Goal: Information Seeking & Learning: Find specific fact

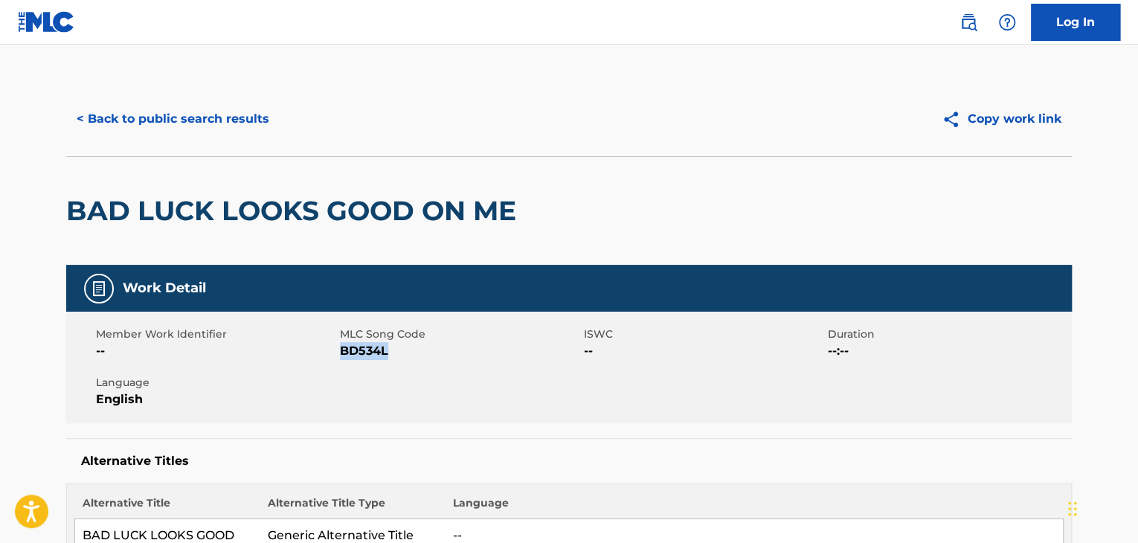
click at [244, 122] on button "< Back to public search results" at bounding box center [172, 118] width 213 height 37
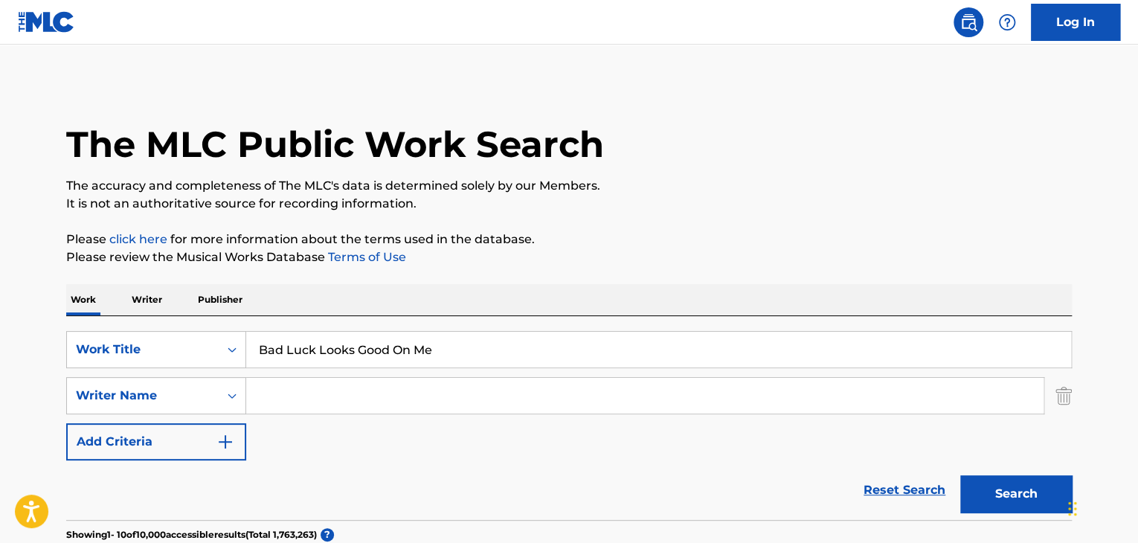
scroll to position [151, 0]
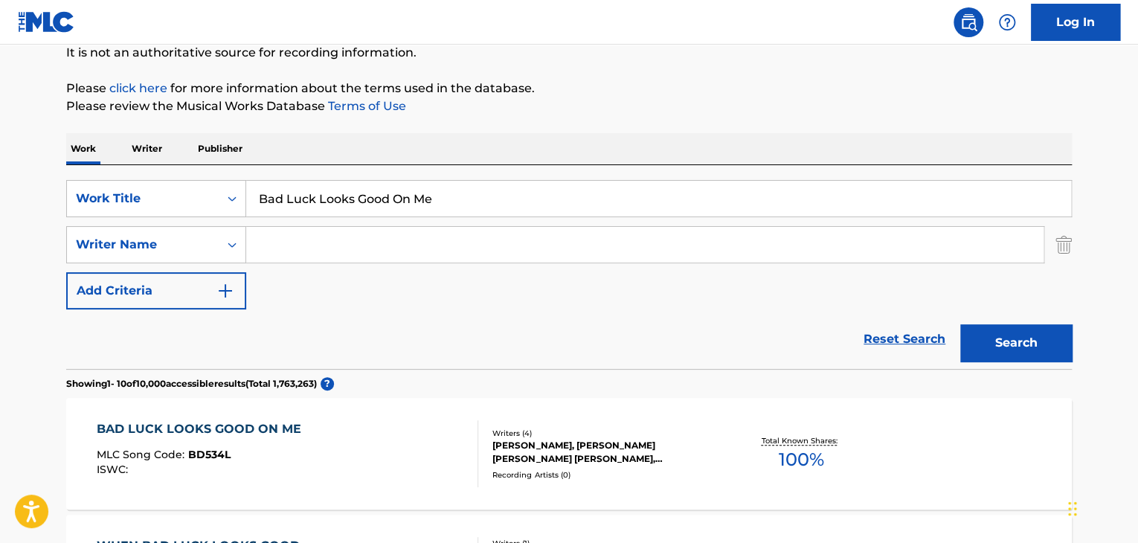
click at [375, 191] on input "Bad Luck Looks Good On Me" at bounding box center [658, 199] width 825 height 36
click at [375, 190] on input "Bad Luck Looks Good On Me" at bounding box center [658, 199] width 825 height 36
paste input "Kawasaki Nights"
type input "Kawasaki Nights"
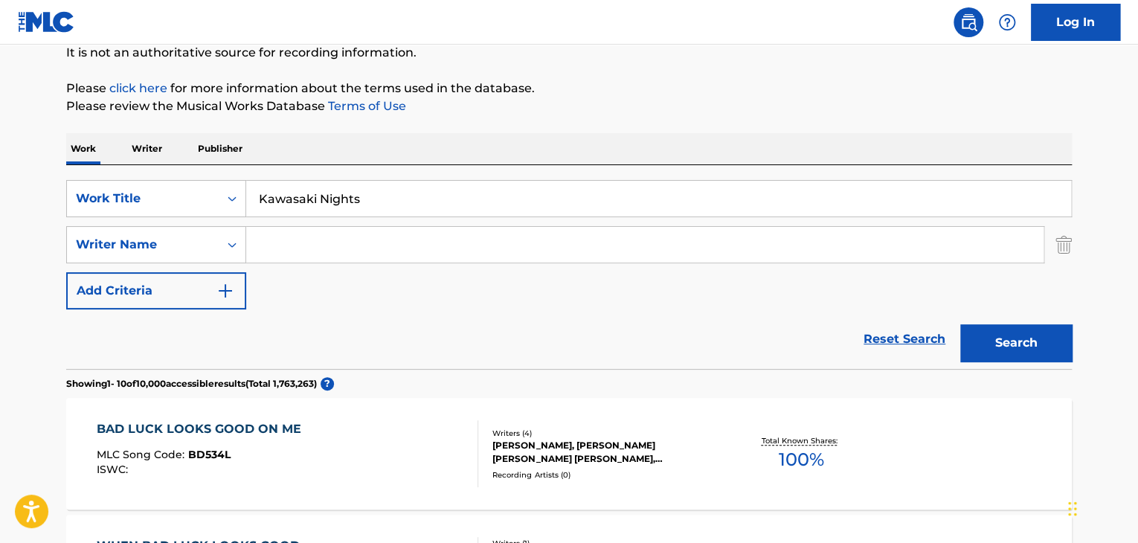
click at [476, 257] on input "Search Form" at bounding box center [644, 245] width 797 height 36
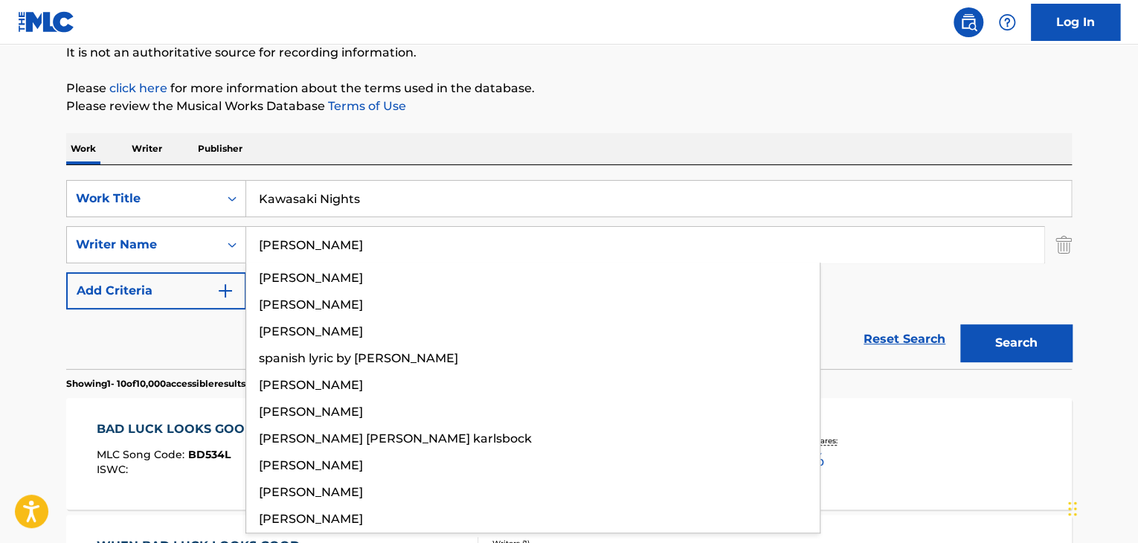
type input "[PERSON_NAME]"
click at [960, 324] on button "Search" at bounding box center [1016, 342] width 112 height 37
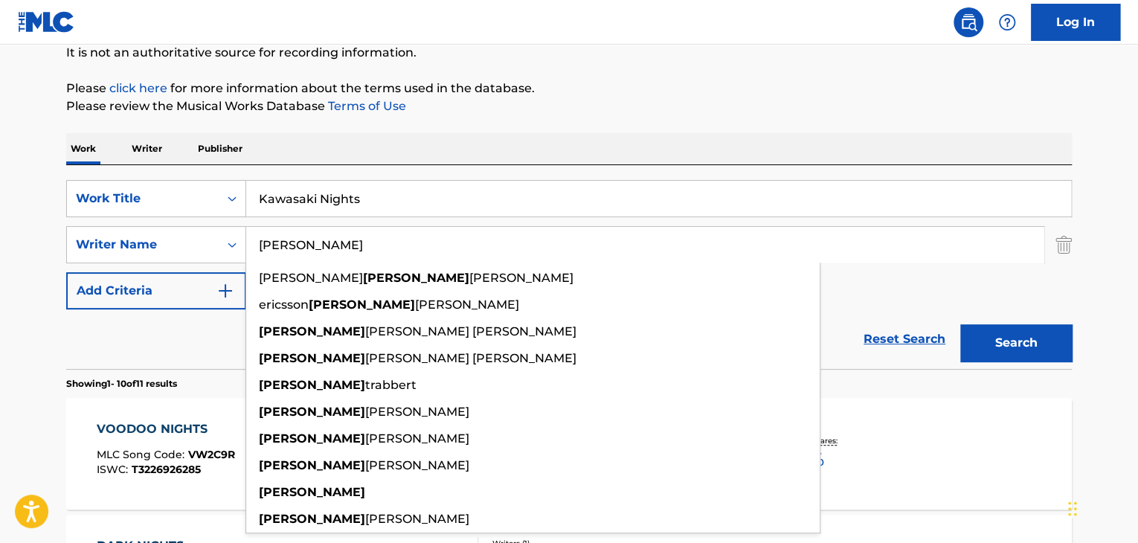
click at [183, 340] on div "Reset Search Search" at bounding box center [569, 339] width 1006 height 60
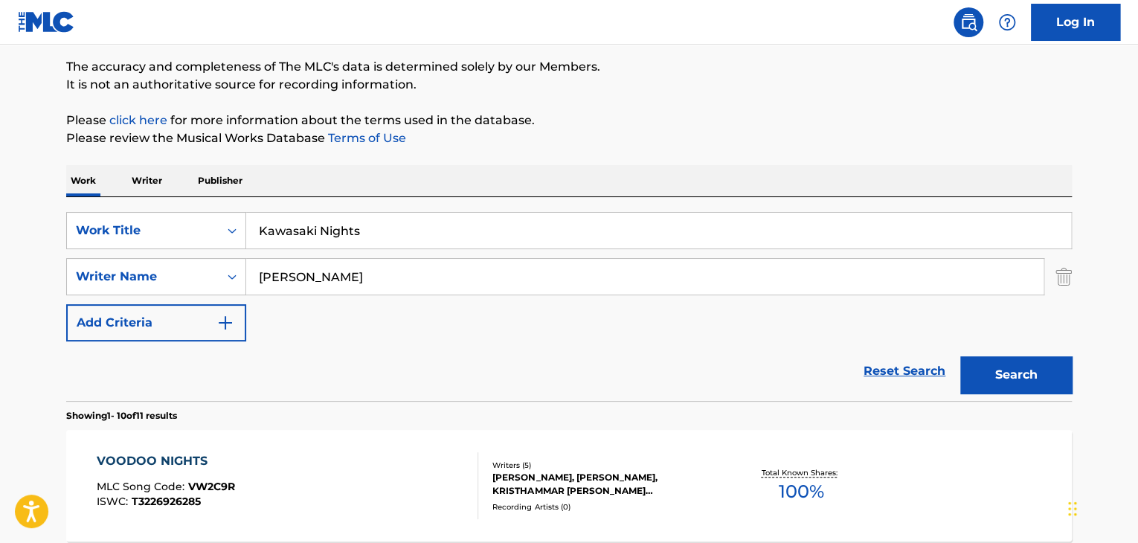
scroll to position [101, 0]
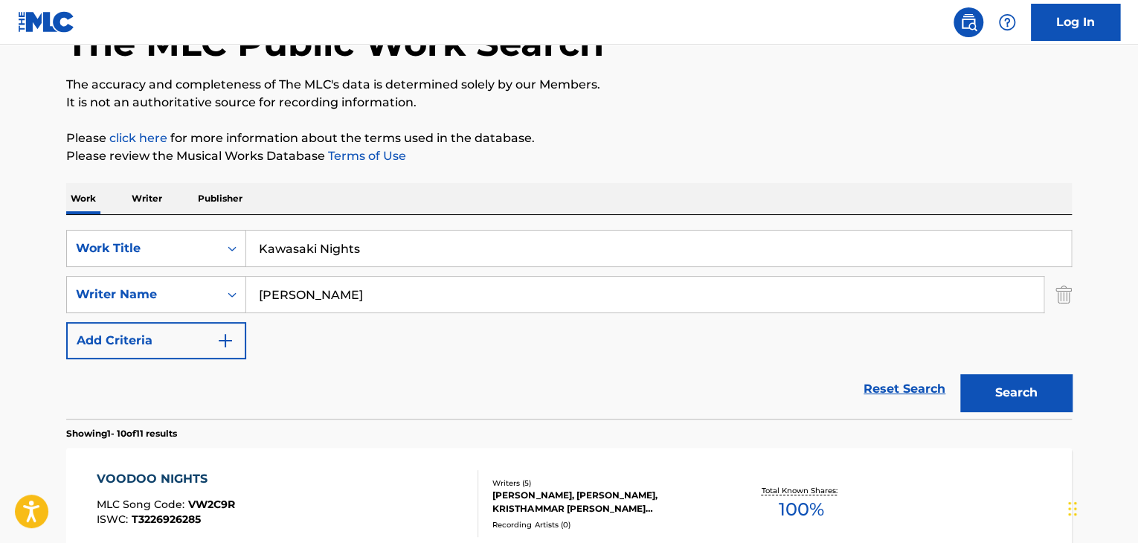
click at [463, 242] on input "Kawasaki Nights" at bounding box center [658, 249] width 825 height 36
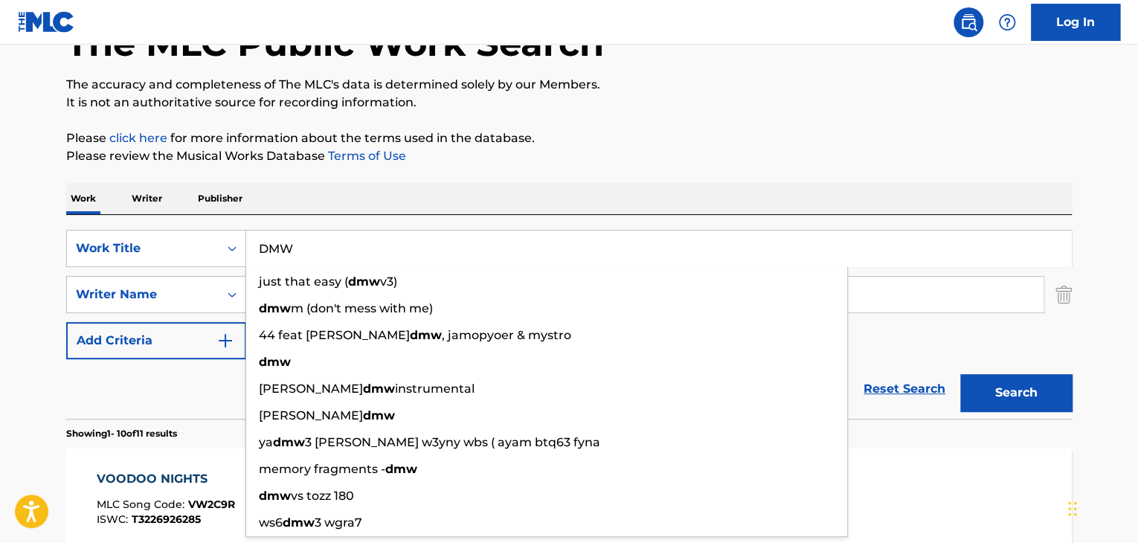
type input "DMW"
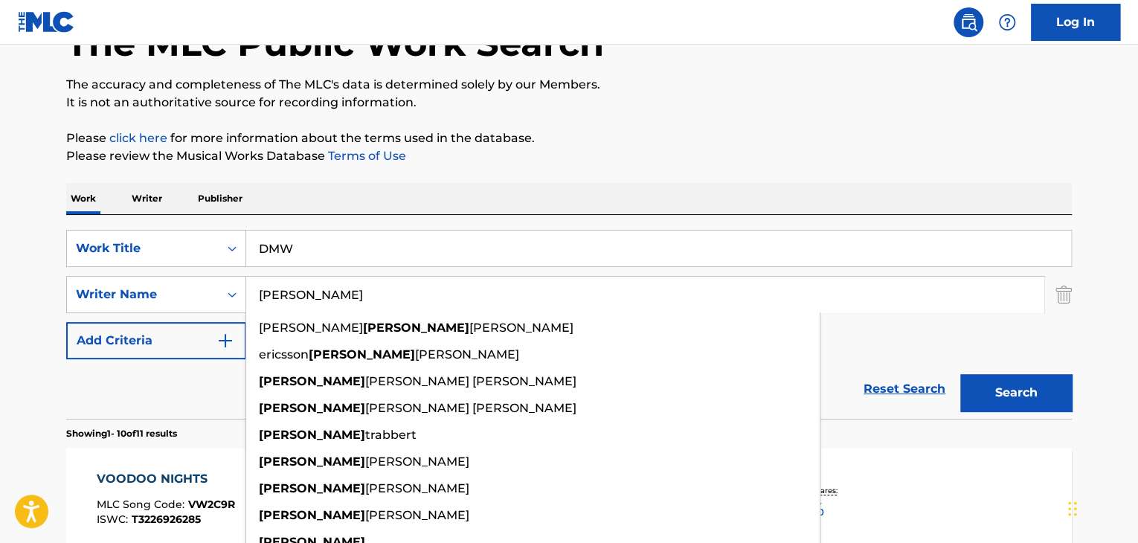
paste input "Tittensor"
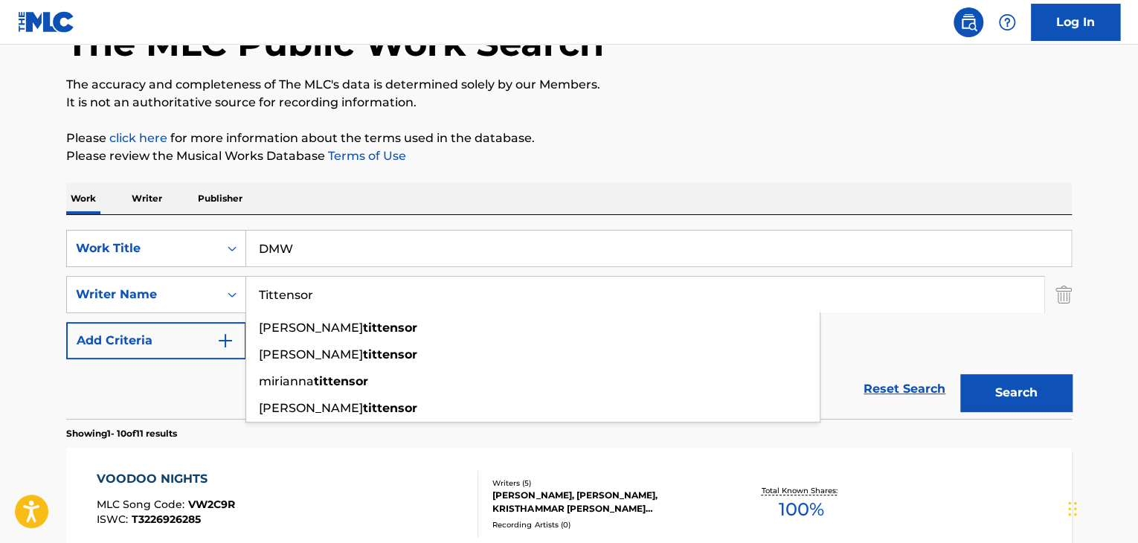
type input "Tittensor"
click at [960, 374] on button "Search" at bounding box center [1016, 392] width 112 height 37
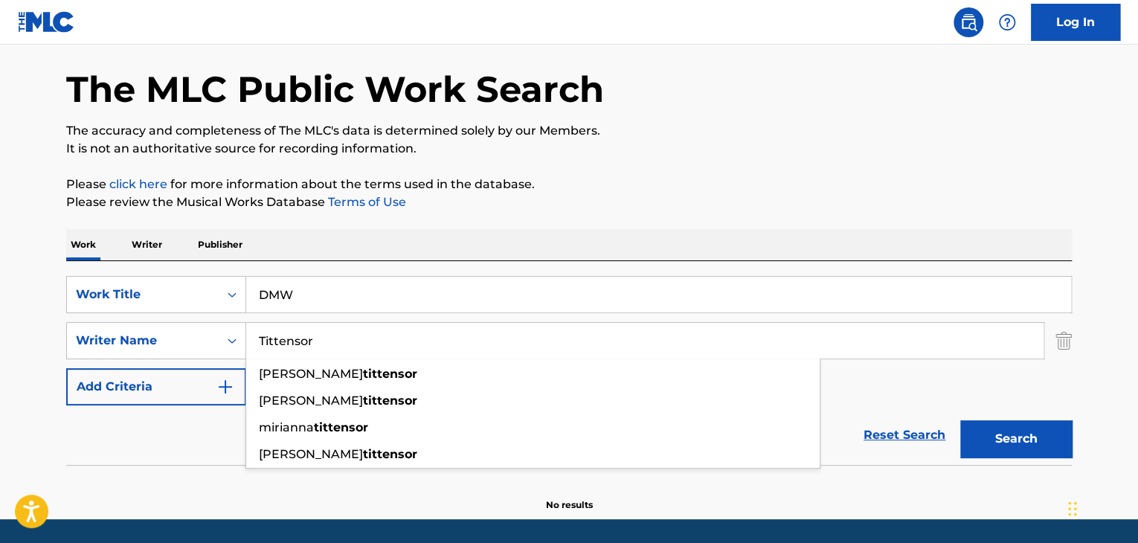
scroll to position [0, 0]
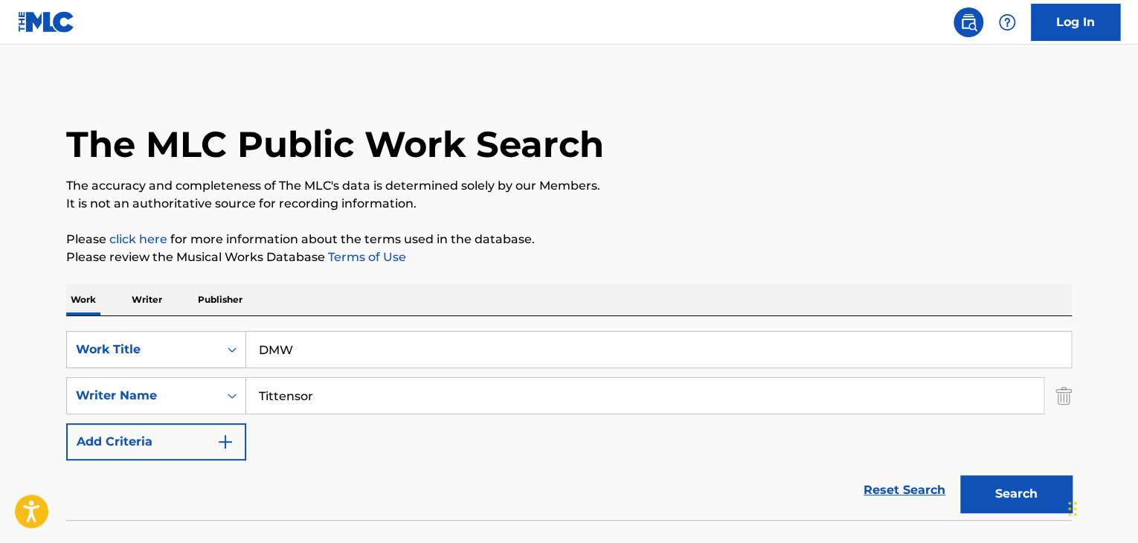
click at [415, 332] on input "DMW" at bounding box center [658, 350] width 825 height 36
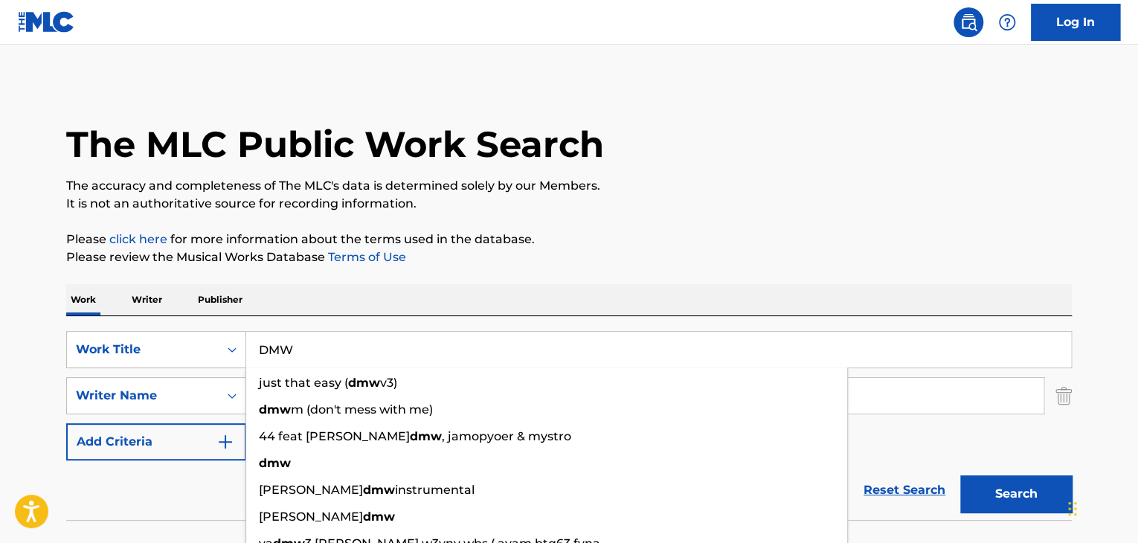
click at [415, 332] on input "DMW" at bounding box center [658, 350] width 825 height 36
paste input "Beneath The Dunes"
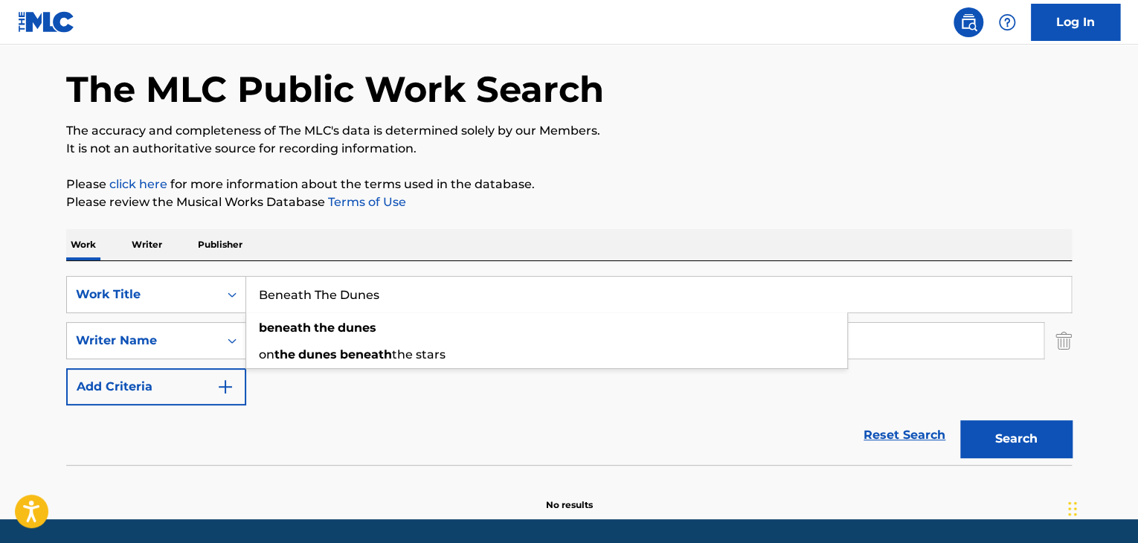
scroll to position [103, 0]
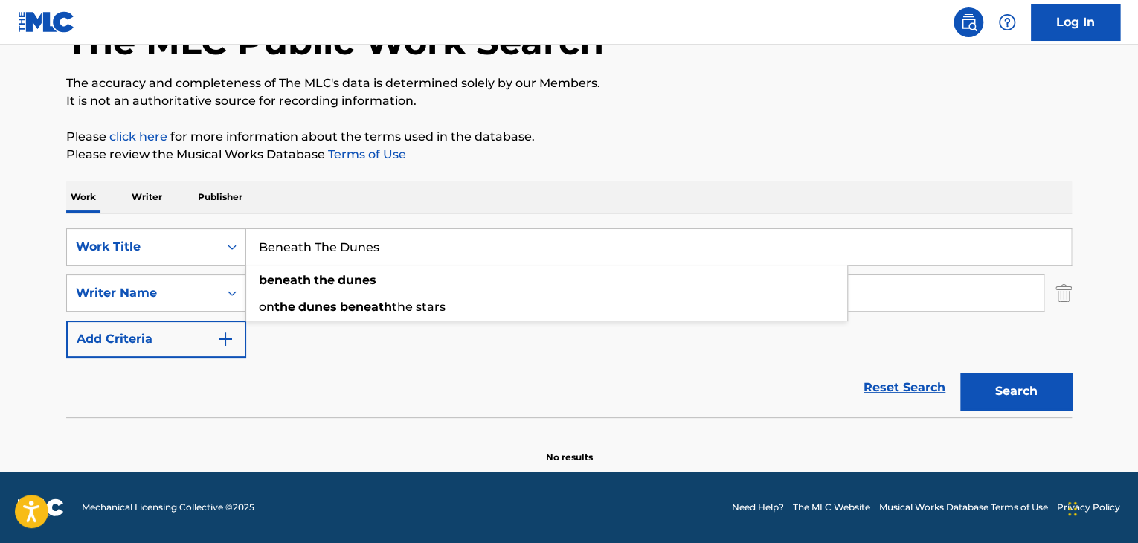
type input "Beneath The Dunes"
click at [533, 289] on input "Tittensor" at bounding box center [644, 293] width 797 height 36
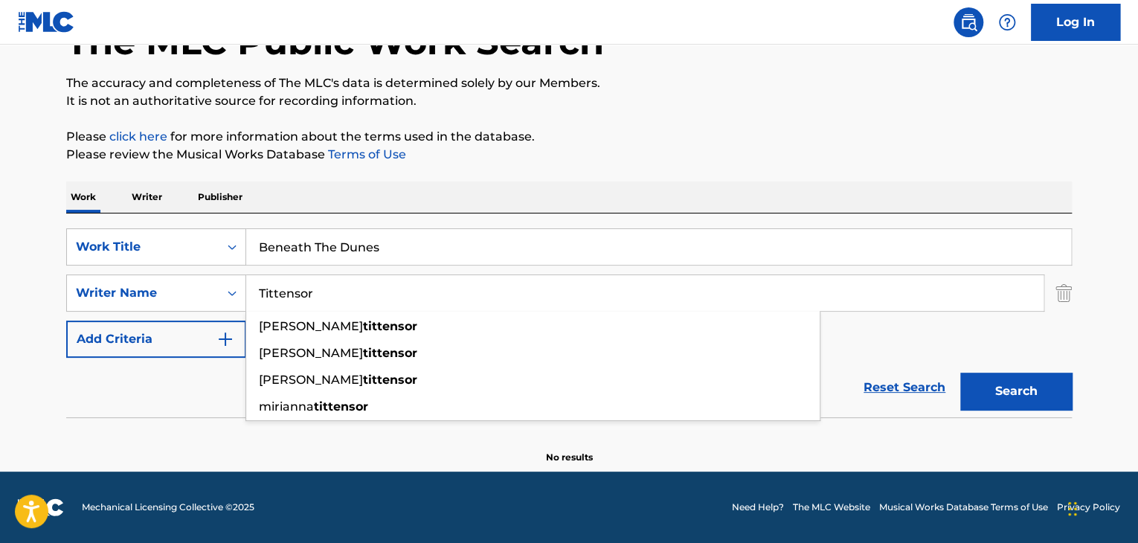
paste input "Innes"
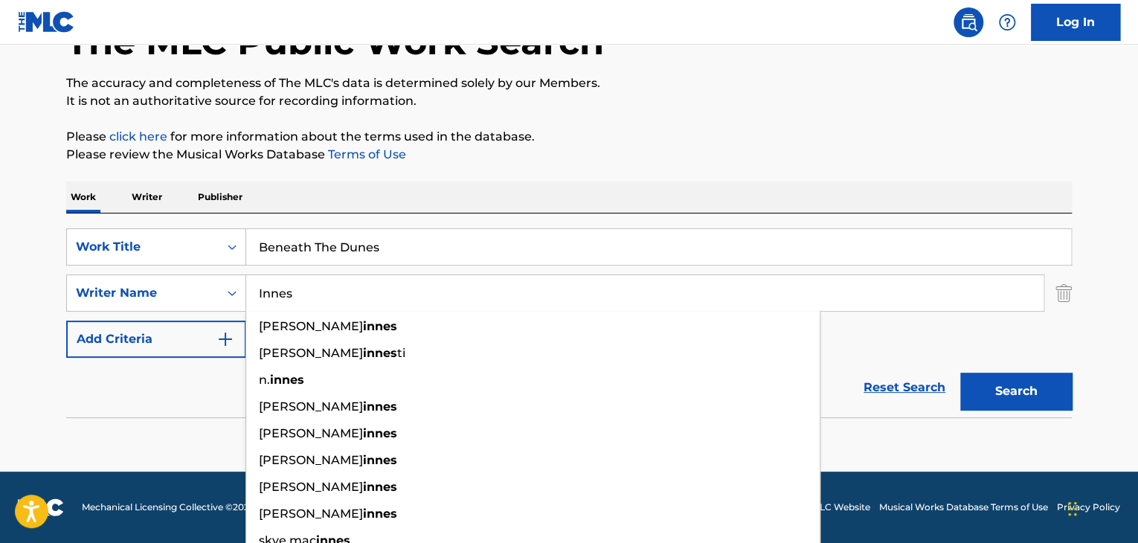
type input "Innes"
click at [1047, 378] on button "Search" at bounding box center [1016, 391] width 112 height 37
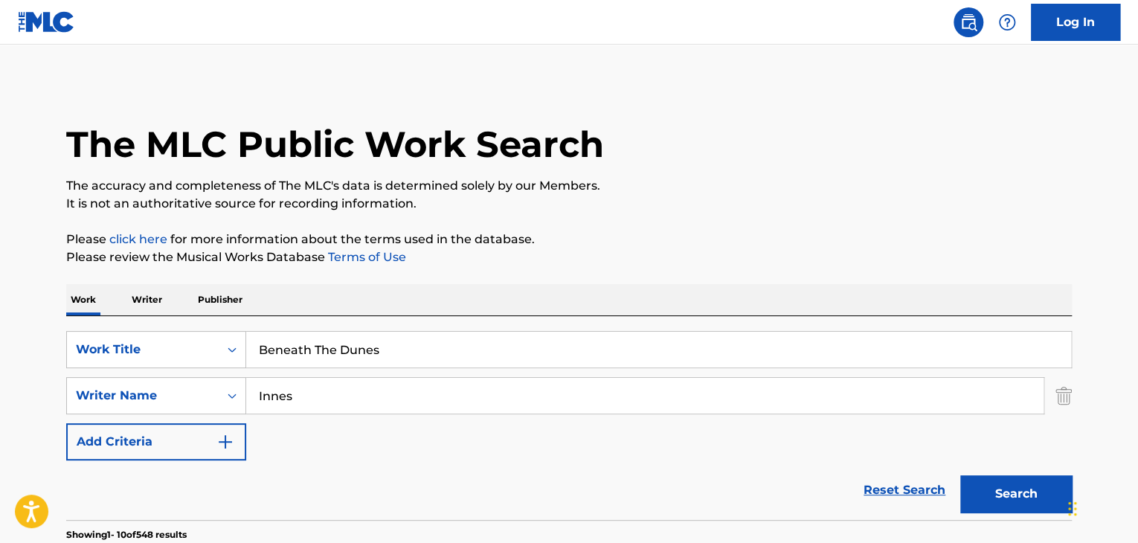
scroll to position [0, 0]
click at [223, 297] on p "Publisher" at bounding box center [220, 299] width 54 height 31
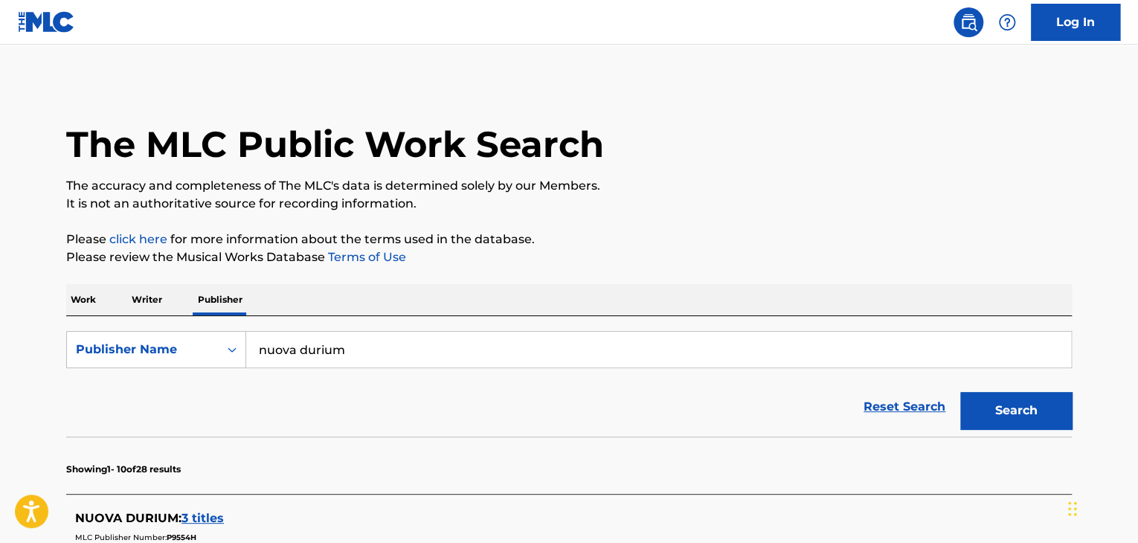
click at [360, 352] on input "nuova durium" at bounding box center [658, 350] width 825 height 36
paste input "ATA Publishing"
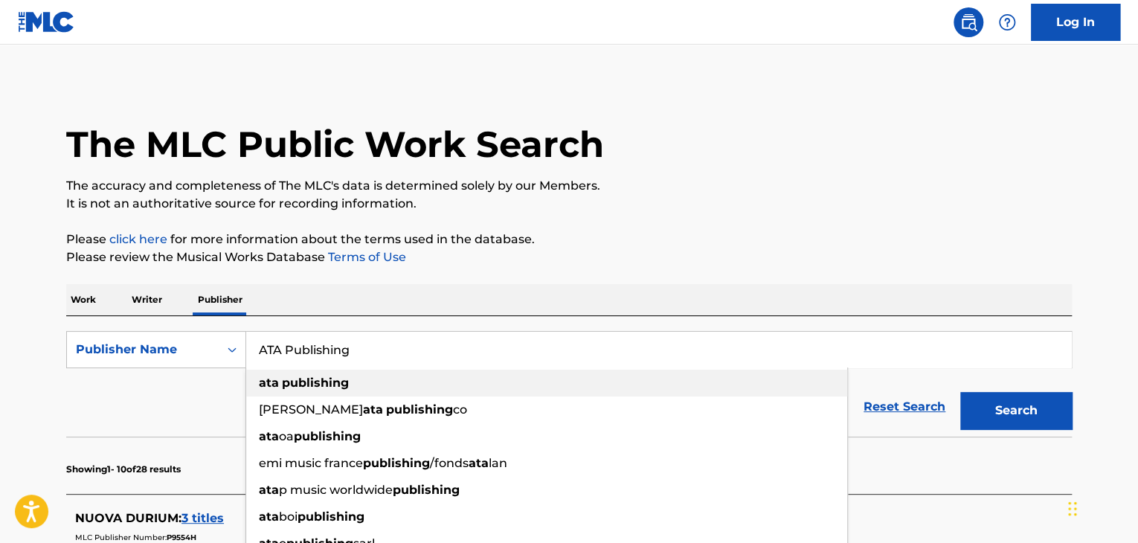
click at [456, 381] on div "ata publishing" at bounding box center [546, 383] width 601 height 27
type input "ata publishing"
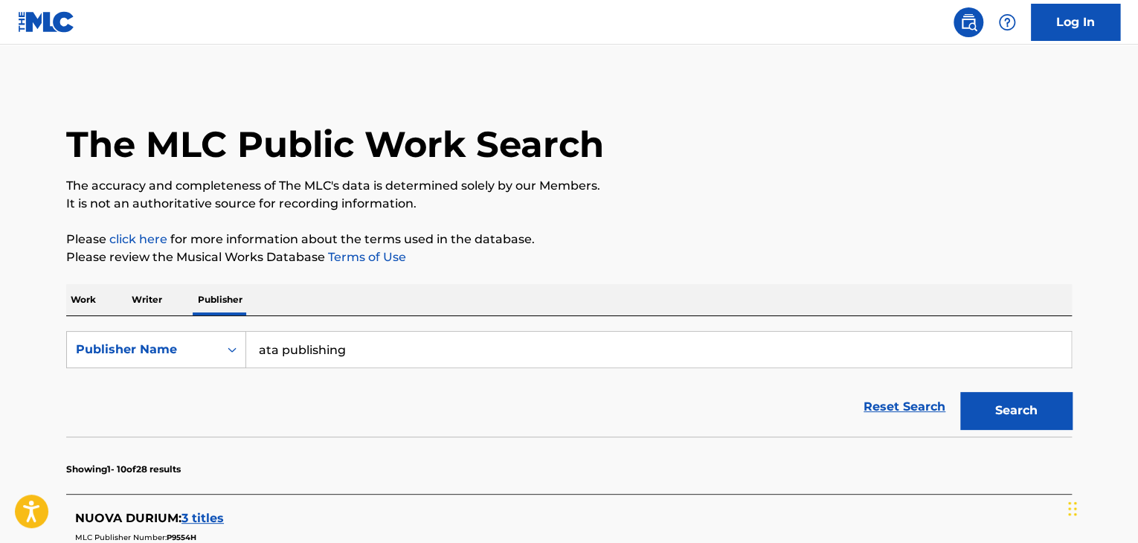
click at [1021, 417] on button "Search" at bounding box center [1016, 410] width 112 height 37
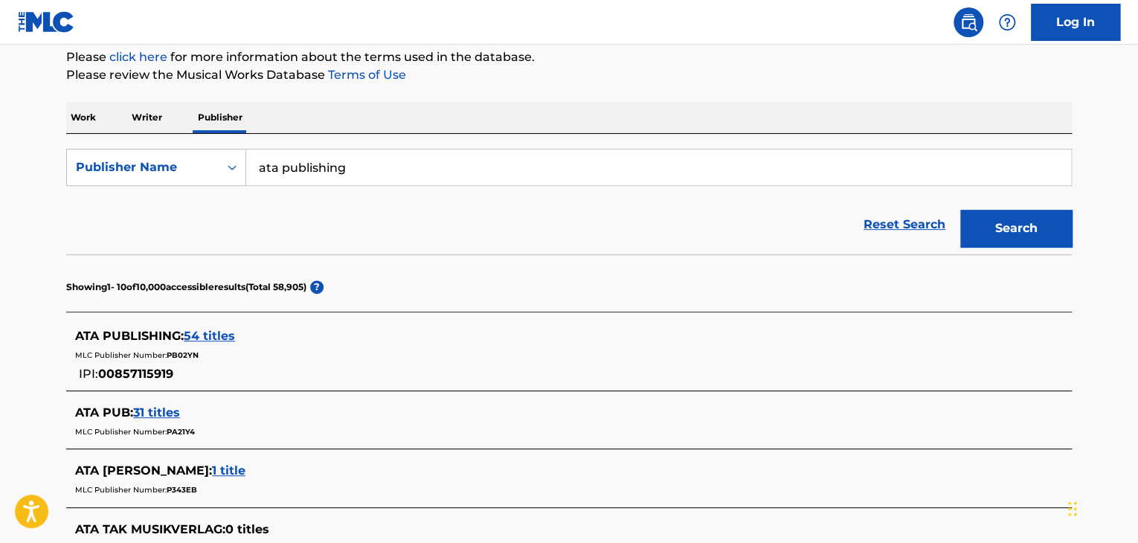
scroll to position [216, 0]
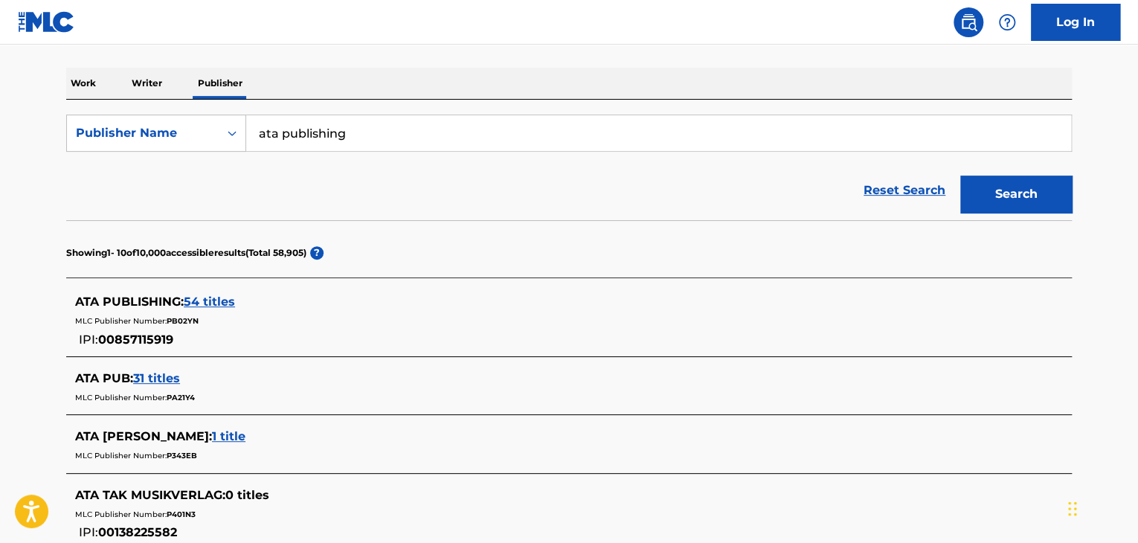
click at [228, 301] on span "54 titles" at bounding box center [209, 302] width 51 height 14
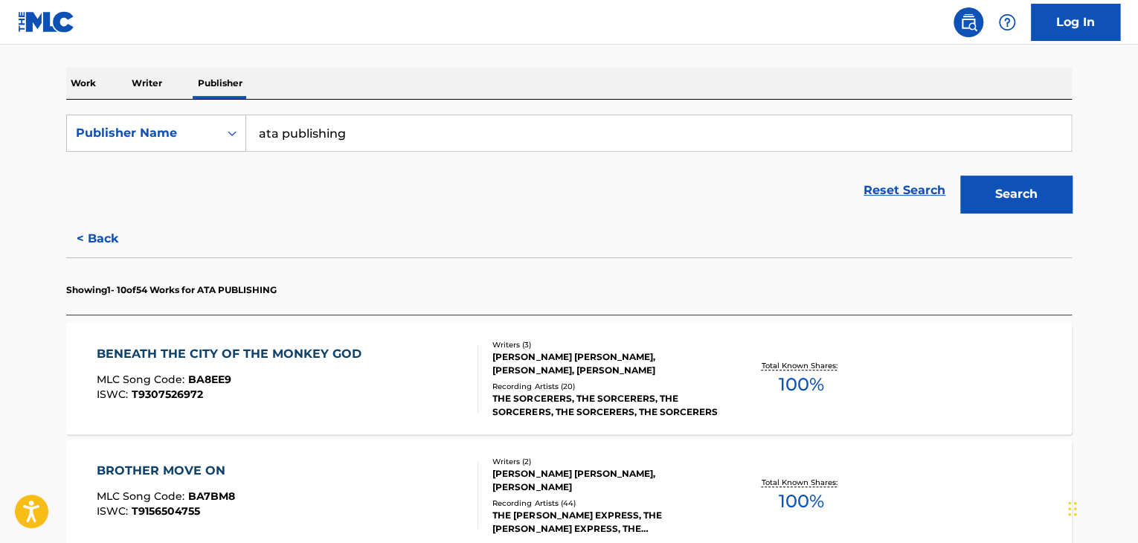
click at [329, 359] on div "BENEATH THE CITY OF THE MONKEY GOD" at bounding box center [233, 354] width 272 height 18
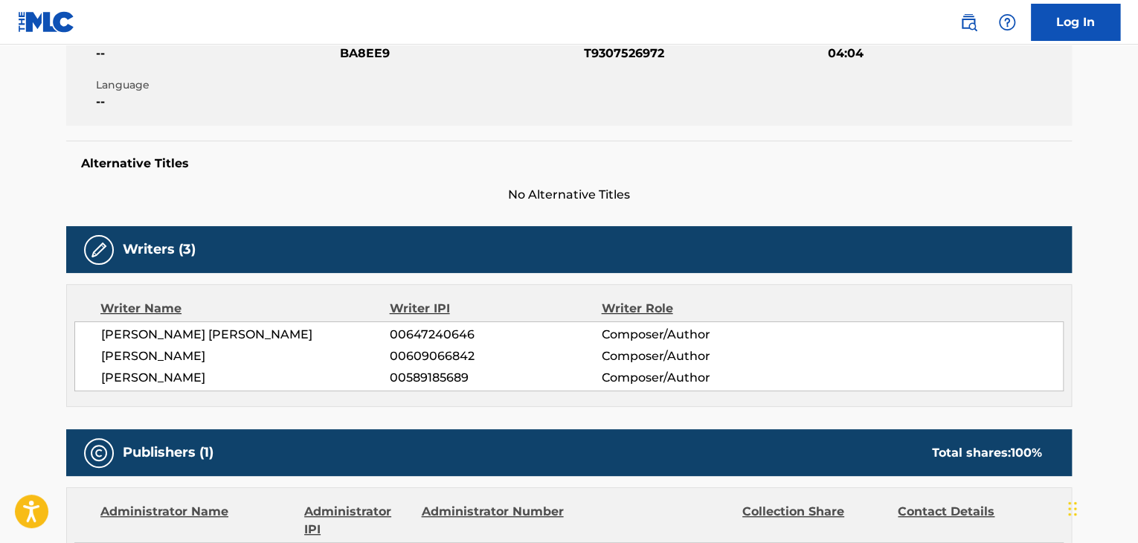
scroll to position [149, 0]
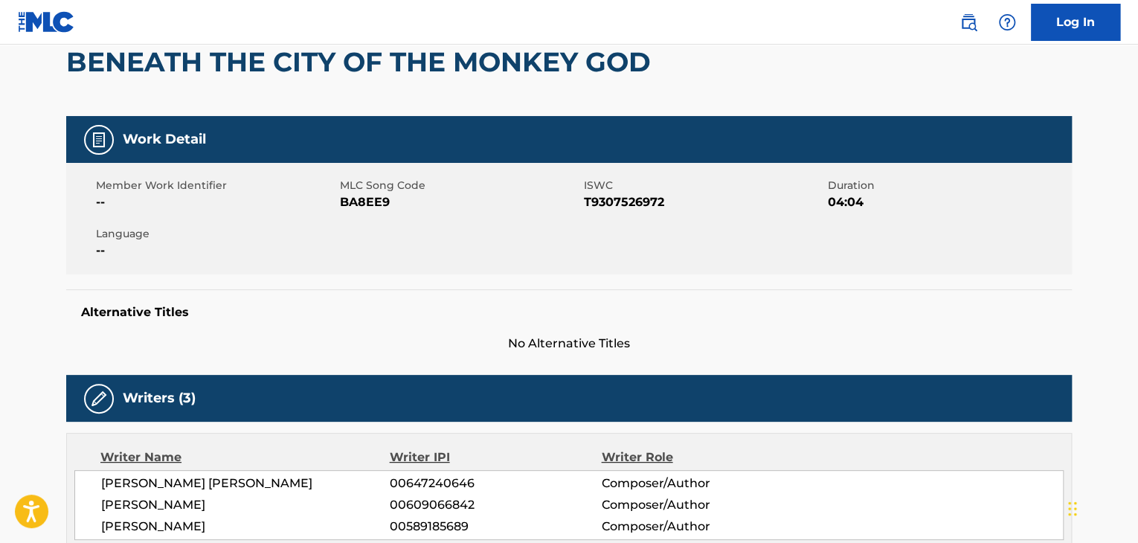
click at [361, 205] on span "BA8EE9" at bounding box center [460, 202] width 240 height 18
copy span "BA8EE9"
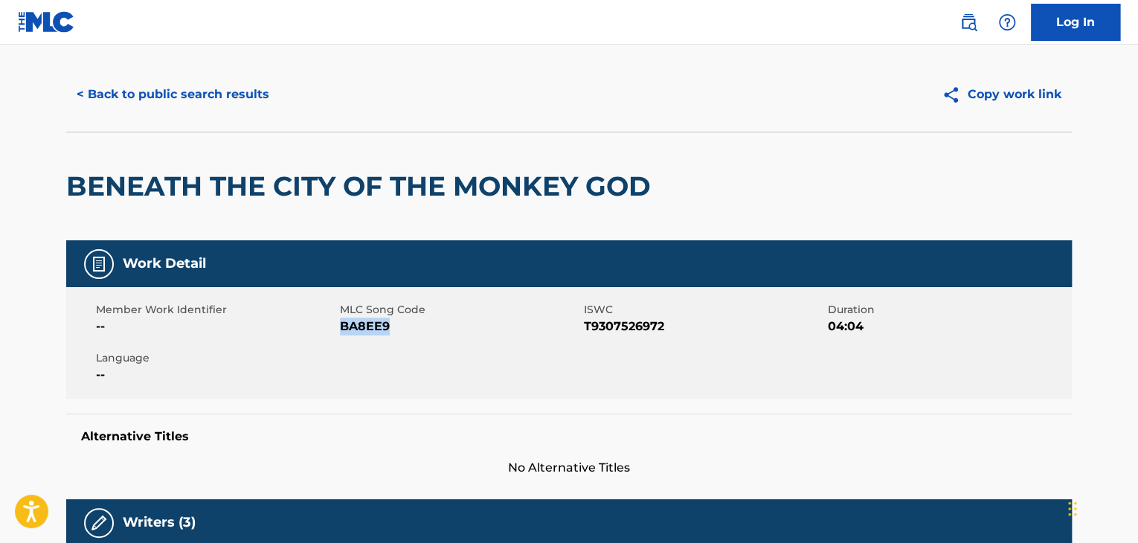
scroll to position [0, 0]
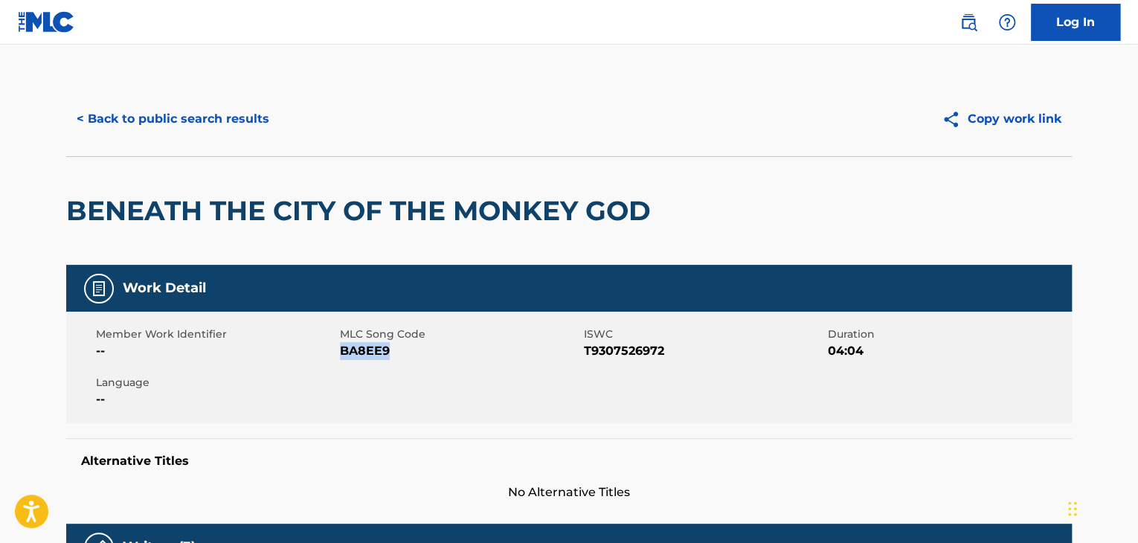
click at [241, 118] on button "< Back to public search results" at bounding box center [172, 118] width 213 height 37
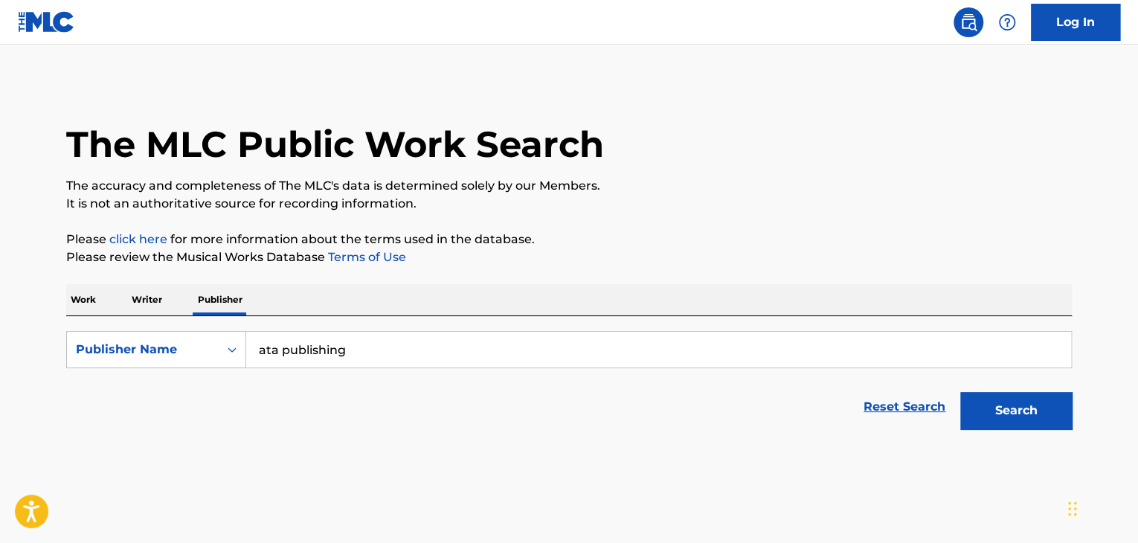
scroll to position [18, 0]
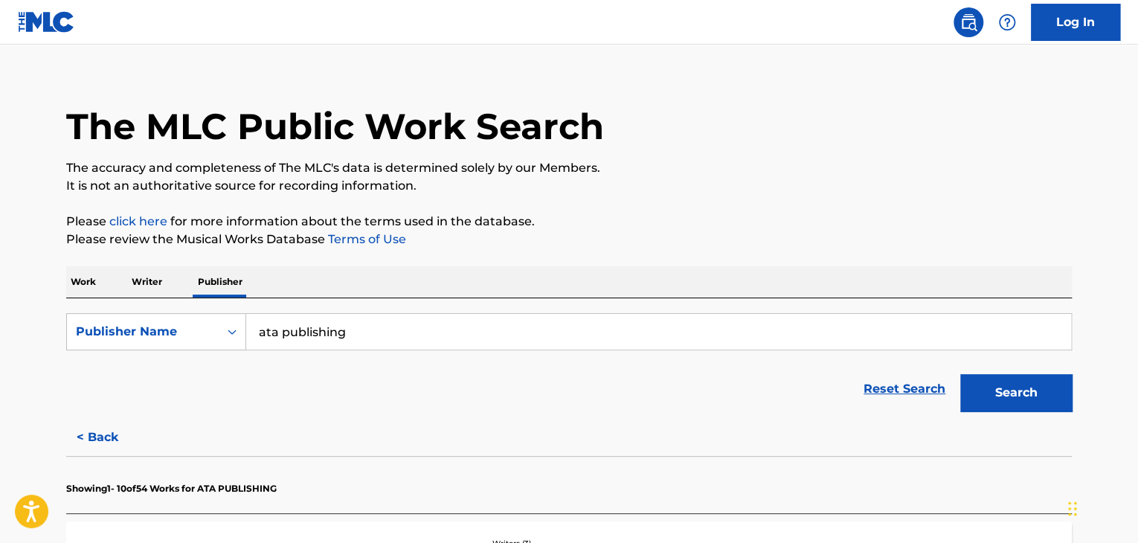
click at [80, 292] on p "Work" at bounding box center [83, 281] width 34 height 31
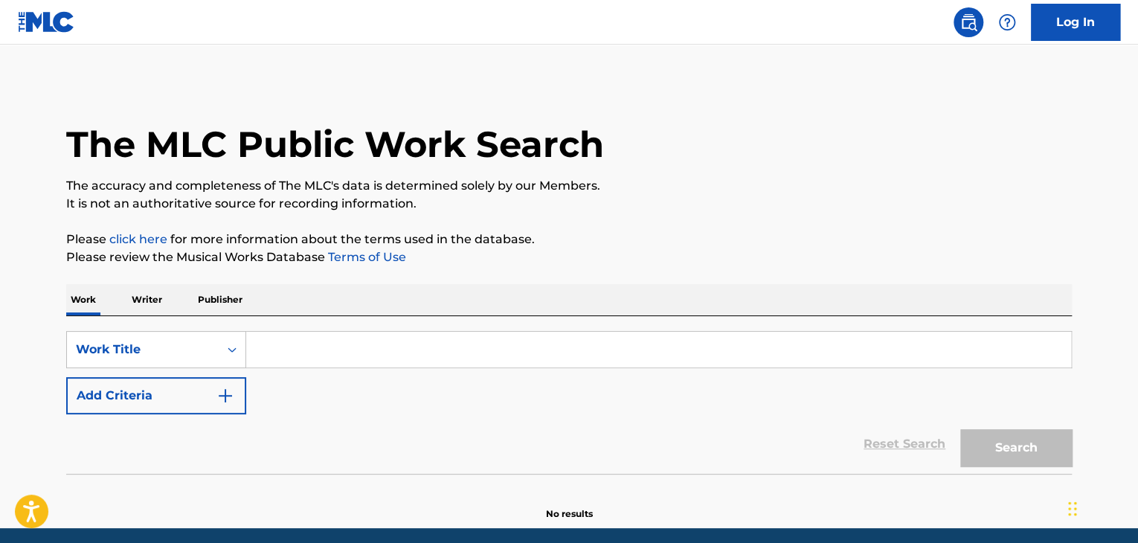
click at [308, 337] on input "Search Form" at bounding box center [658, 350] width 825 height 36
paste input "You Know What I Want"
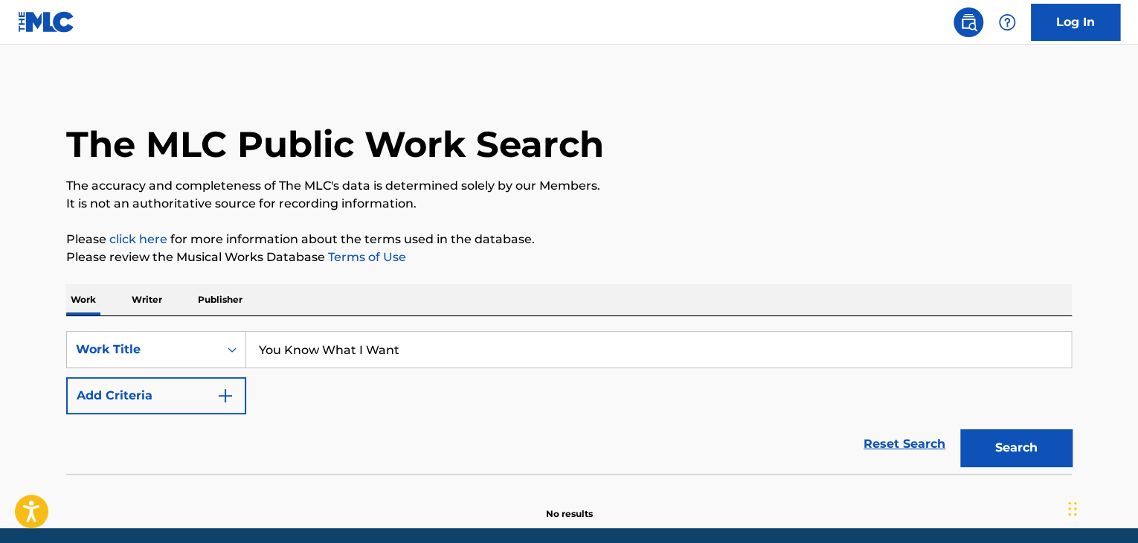
type input "You Know What I Want"
click at [219, 399] on img "Search Form" at bounding box center [225, 396] width 18 height 18
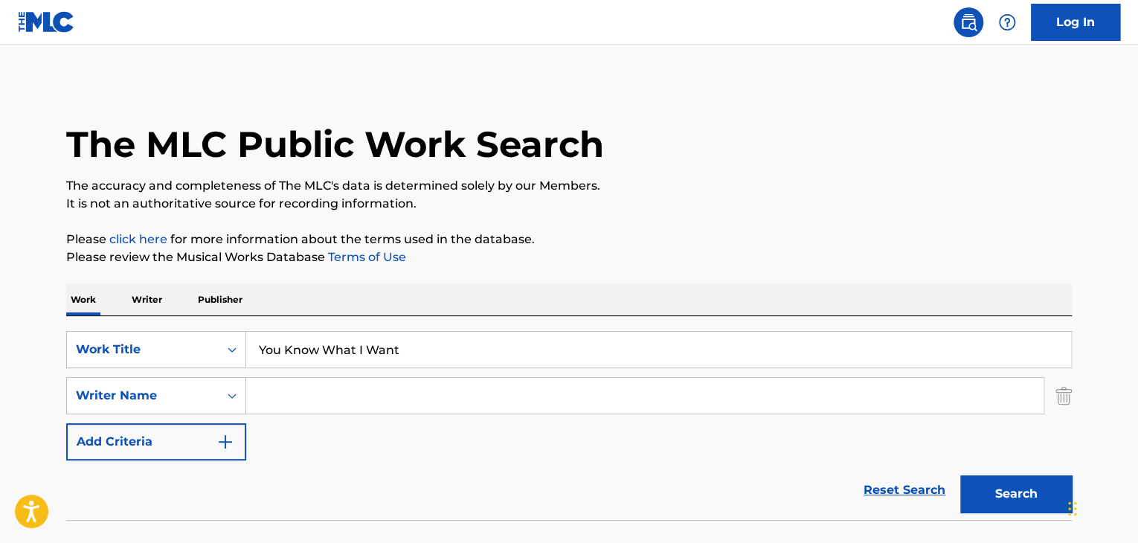
click at [303, 395] on input "Search Form" at bounding box center [644, 396] width 797 height 36
click at [960, 475] on button "Search" at bounding box center [1016, 493] width 112 height 37
click at [154, 469] on div "Reset Search Search" at bounding box center [569, 490] width 1006 height 60
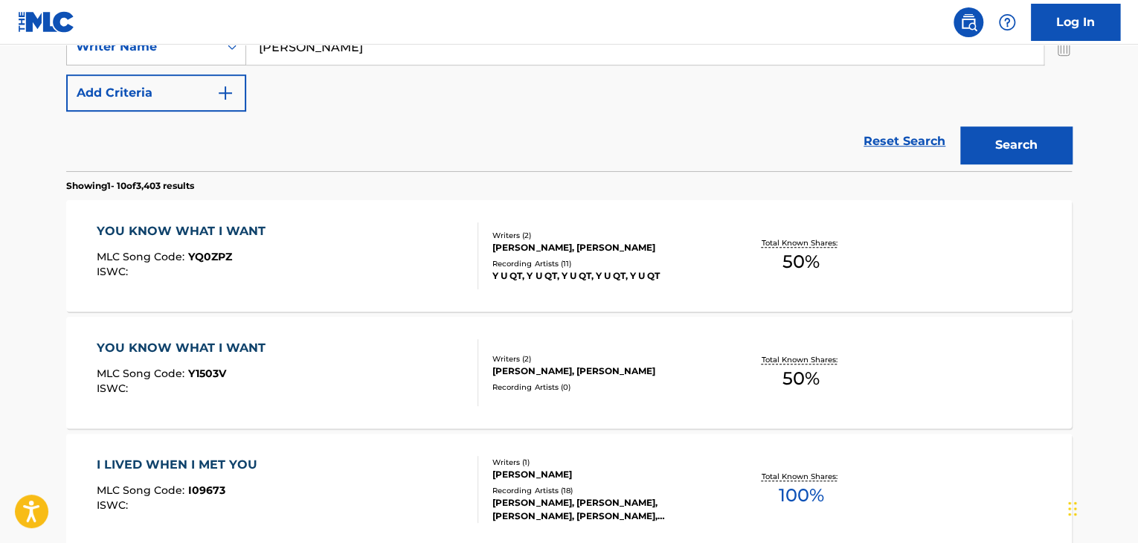
scroll to position [347, 0]
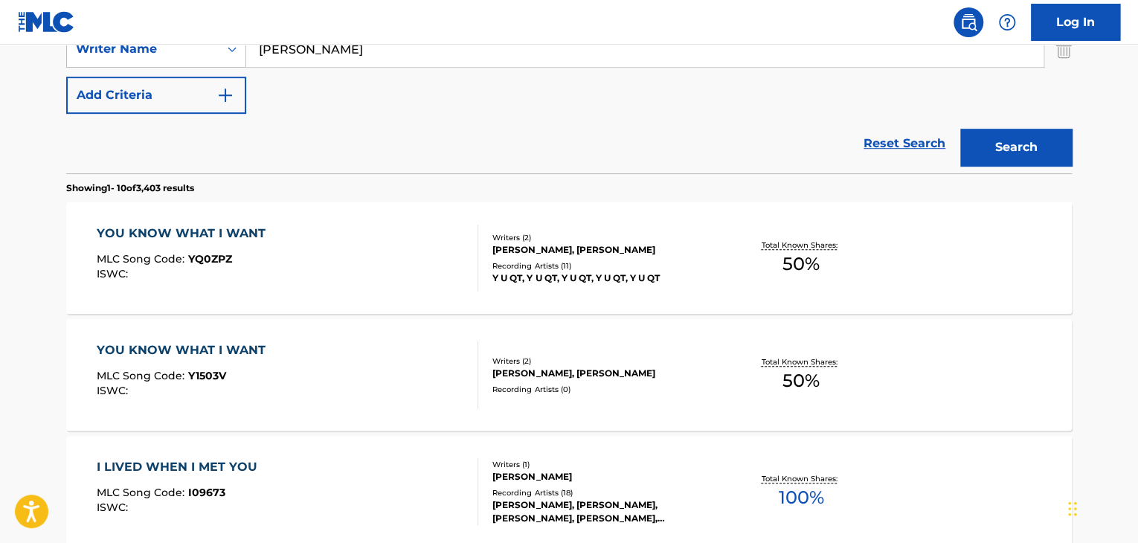
click at [397, 62] on input "[PERSON_NAME]" at bounding box center [644, 49] width 797 height 36
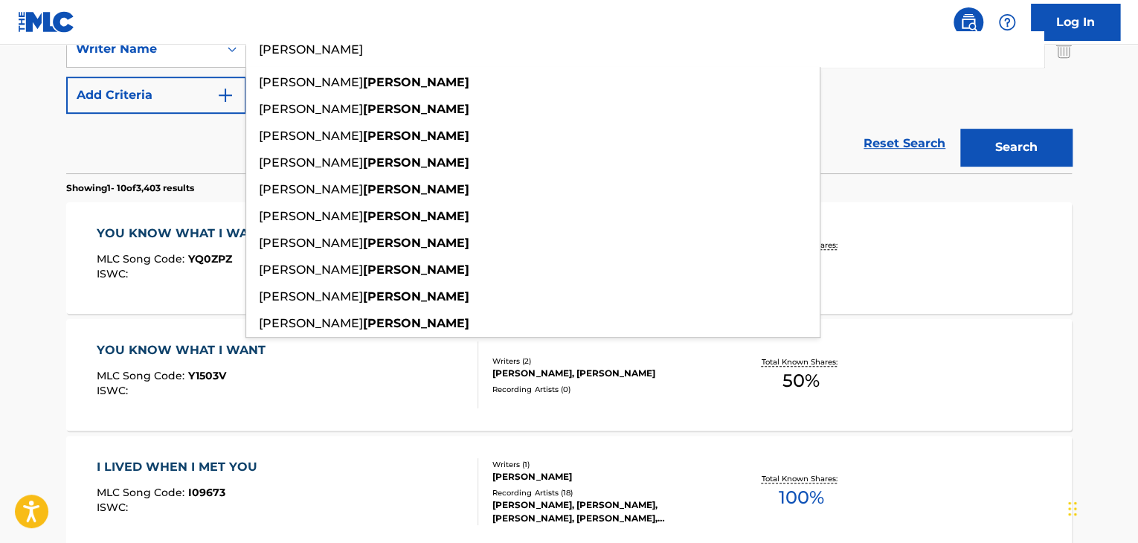
type input "[PERSON_NAME]"
click at [960, 129] on button "Search" at bounding box center [1016, 147] width 112 height 37
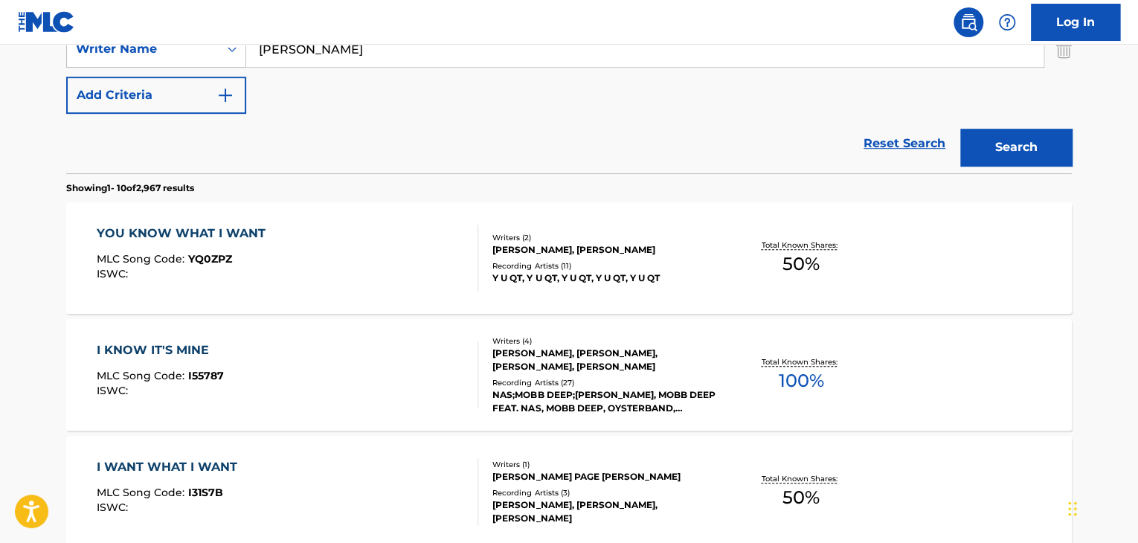
click at [228, 236] on div "YOU KNOW WHAT I WANT" at bounding box center [185, 234] width 176 height 18
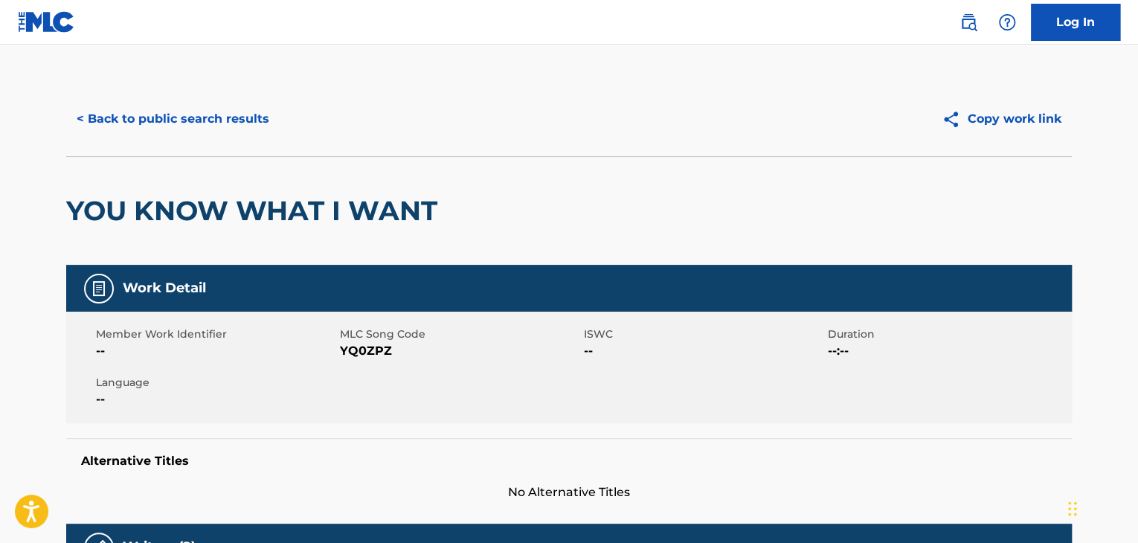
click at [364, 352] on span "YQ0ZPZ" at bounding box center [460, 351] width 240 height 18
click at [364, 351] on span "YQ0ZPZ" at bounding box center [460, 351] width 240 height 18
copy span "YQ0ZPZ"
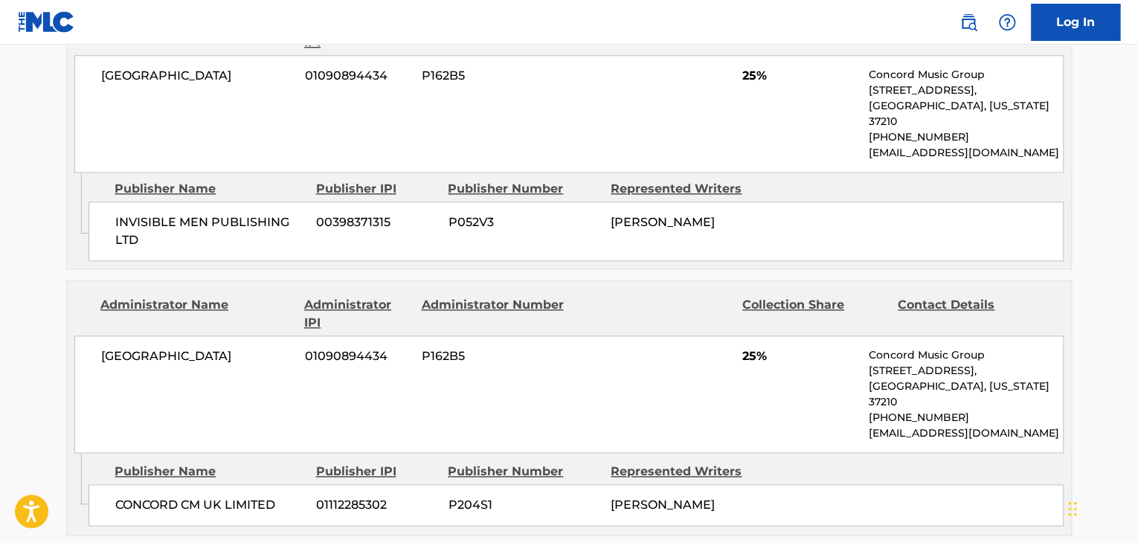
scroll to position [744, 0]
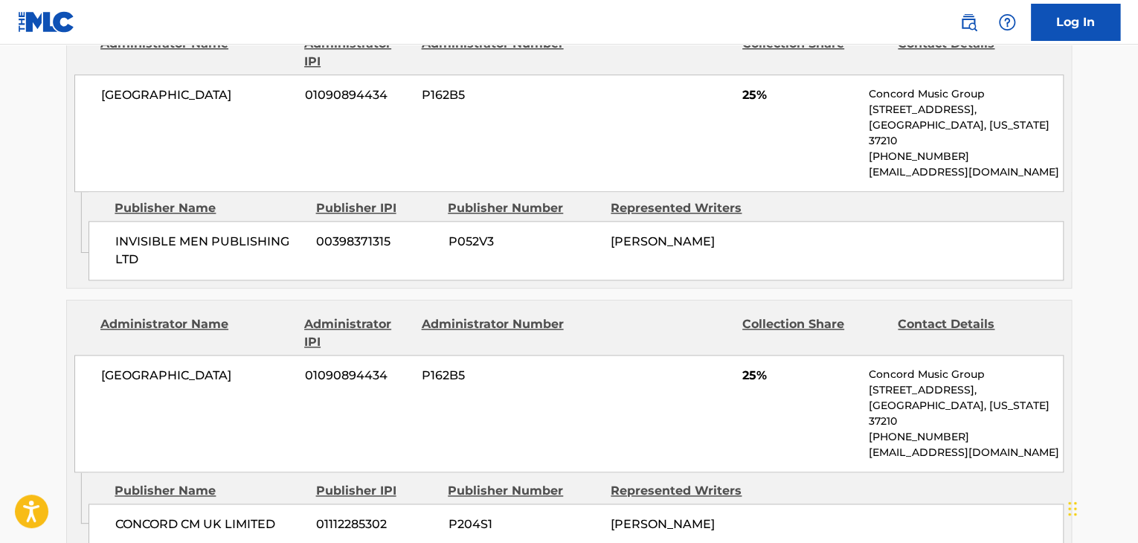
click at [208, 233] on span "INVISIBLE MEN PUBLISHING LTD" at bounding box center [210, 251] width 190 height 36
copy div "INVISIBLE MEN PUBLISHING LTD"
click at [227, 245] on span "INVISIBLE MEN PUBLISHING LTD" at bounding box center [210, 251] width 190 height 36
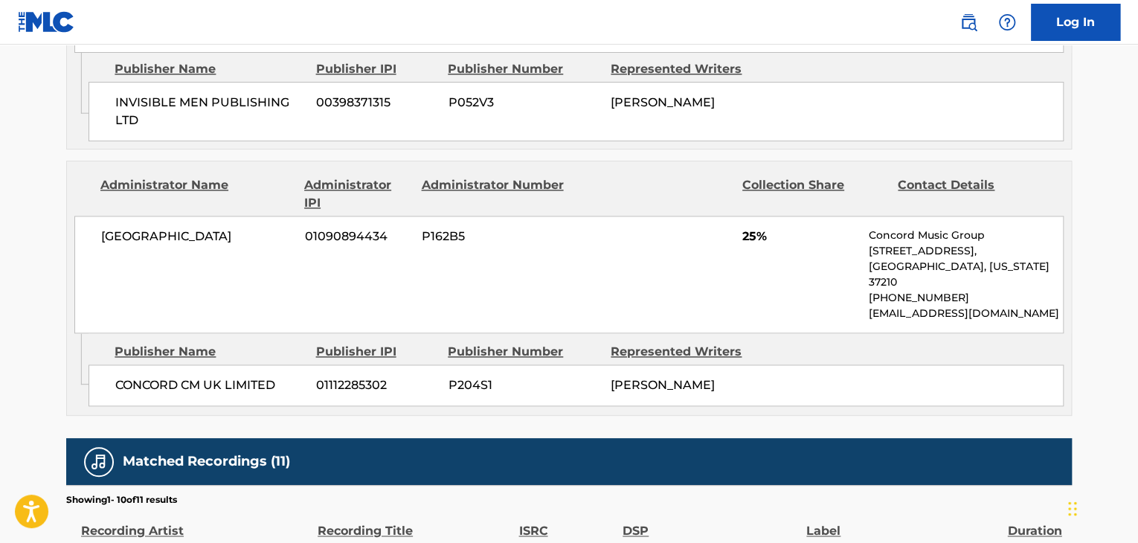
scroll to position [893, 0]
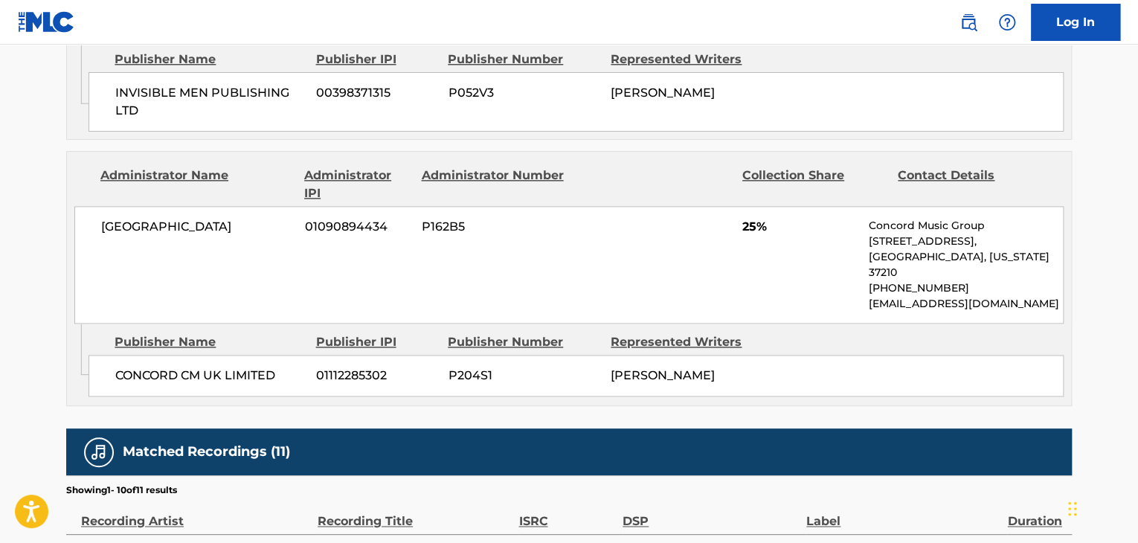
click at [193, 367] on span "CONCORD CM UK LIMITED" at bounding box center [210, 376] width 190 height 18
copy div "CONCORD CM UK LIMITED"
drag, startPoint x: 759, startPoint y: 211, endPoint x: 730, endPoint y: 219, distance: 30.1
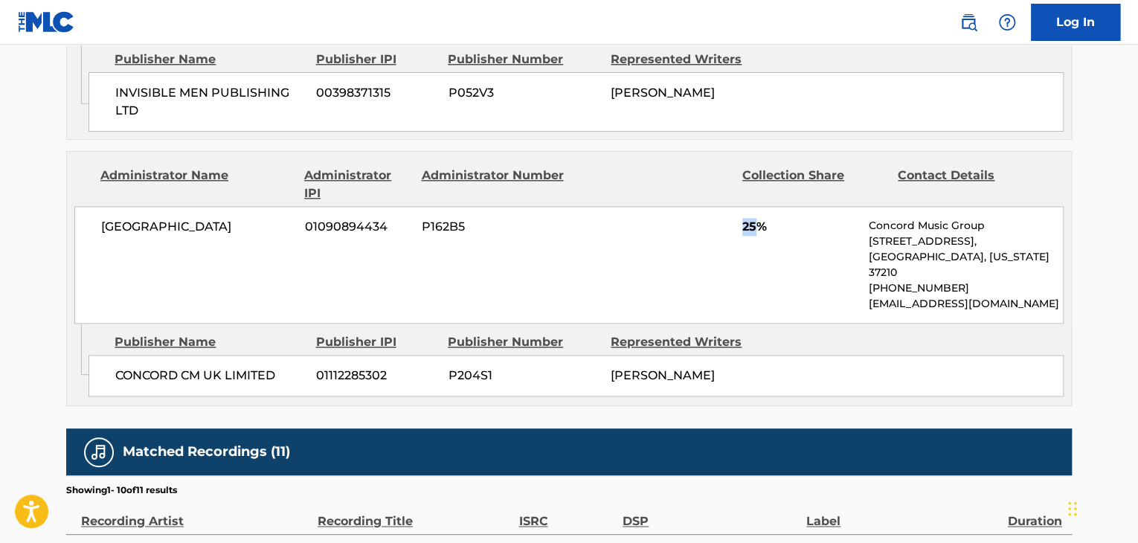
click at [730, 219] on div "CONCORD BOULEVARD 01090894434 P162B5 25% Concord Music Group [STREET_ADDRESS][U…" at bounding box center [568, 265] width 989 height 118
copy span "25"
